Goal: Task Accomplishment & Management: Manage account settings

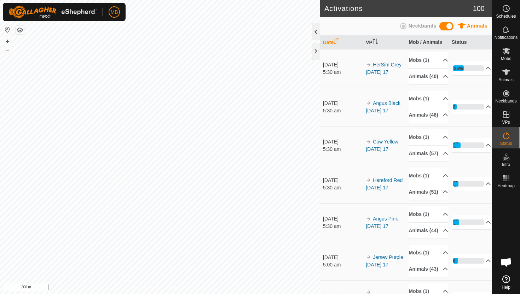
click at [313, 33] on div at bounding box center [316, 31] width 8 height 17
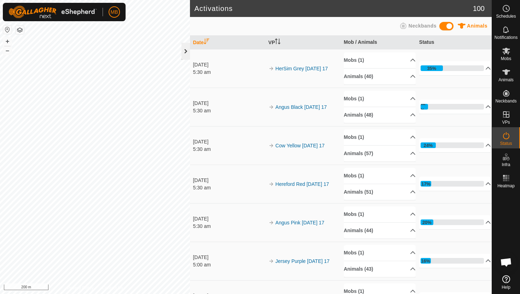
click at [185, 48] on div at bounding box center [186, 51] width 8 height 17
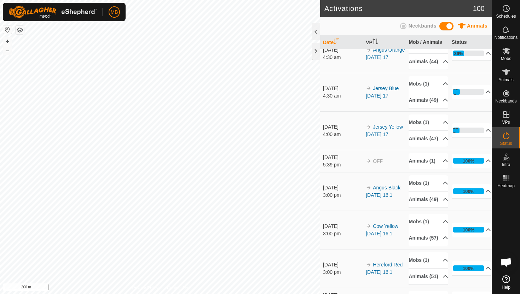
scroll to position [287, 0]
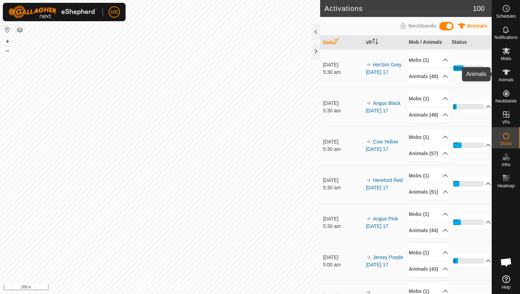
click at [505, 71] on icon at bounding box center [507, 72] width 8 height 6
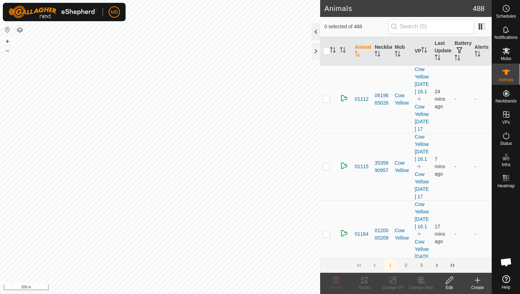
click at [315, 32] on div at bounding box center [316, 31] width 8 height 17
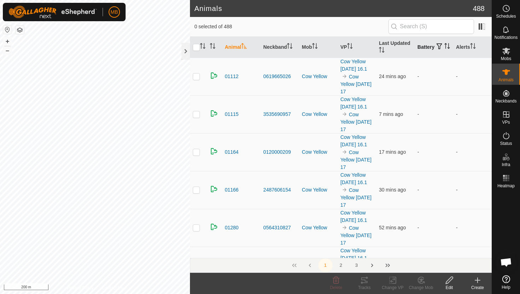
click at [445, 49] on icon "Activate to sort" at bounding box center [448, 46] width 6 height 6
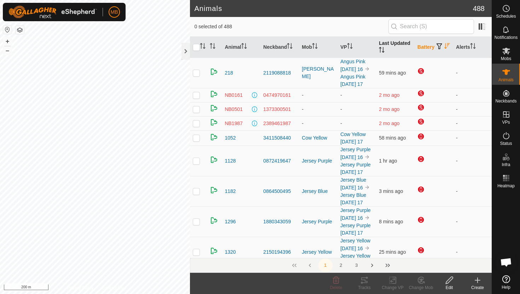
click at [382, 49] on icon "Activate to sort" at bounding box center [382, 50] width 6 height 6
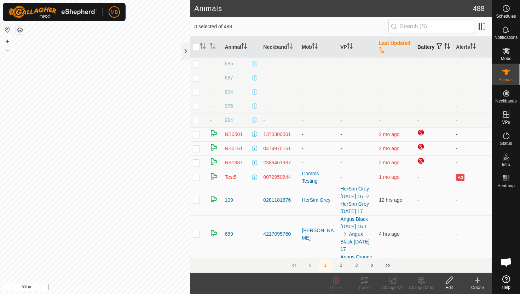
scroll to position [243, 0]
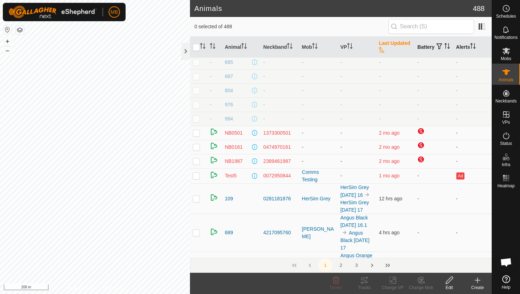
click at [474, 48] on icon "Activate to sort" at bounding box center [473, 46] width 6 height 6
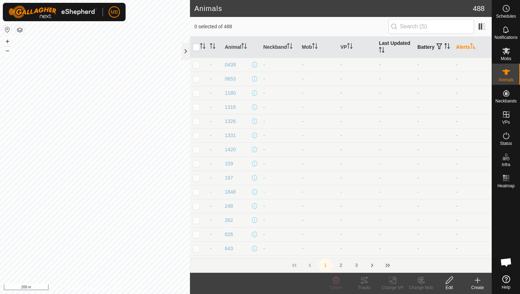
click at [474, 48] on icon "Activate to sort" at bounding box center [473, 46] width 6 height 6
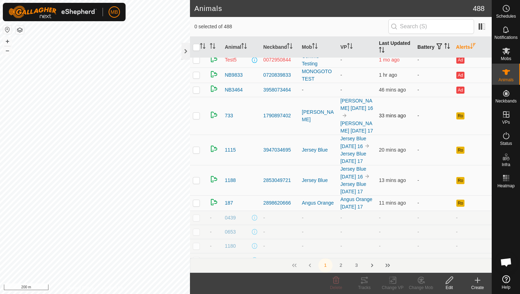
scroll to position [5, 0]
